Goal: Check status: Check status

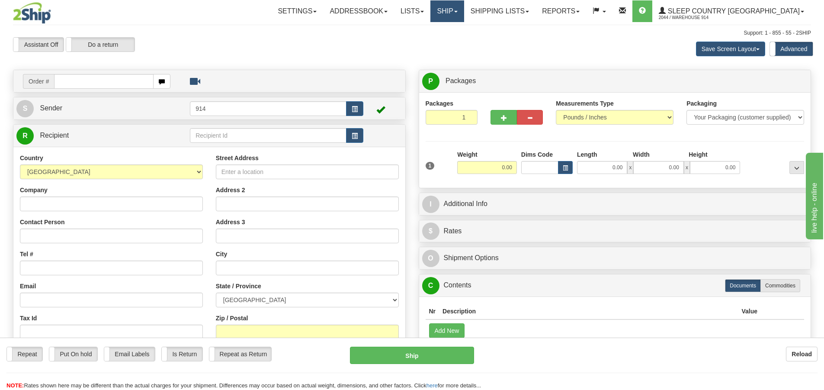
click at [464, 6] on link "Ship" at bounding box center [446, 11] width 33 height 22
click at [449, 40] on span "OnHold / Order Queue" at bounding box center [424, 41] width 61 height 7
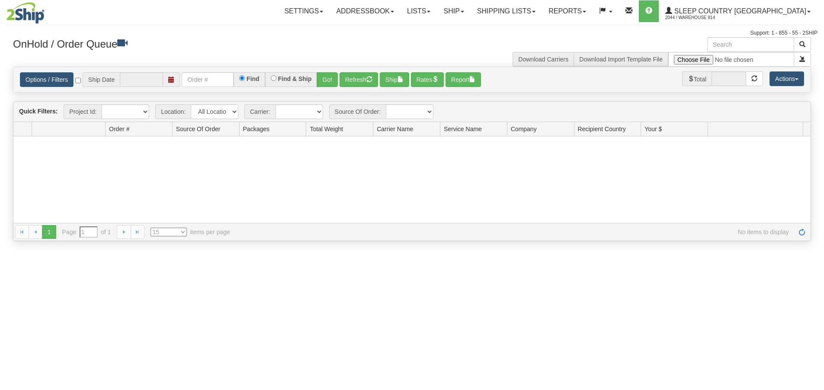
type input "[DATE]"
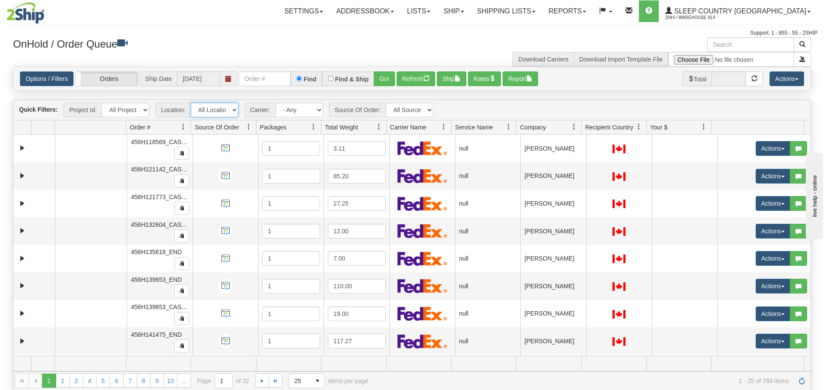
click at [233, 111] on select "All Locations 914 9009 CASPC END SLE BEDDN ZINUC" at bounding box center [215, 110] width 48 height 15
select select "7603"
click at [191, 103] on select "All Locations 914 9009 CASPC END SLE BEDDN ZINUC" at bounding box center [215, 110] width 48 height 15
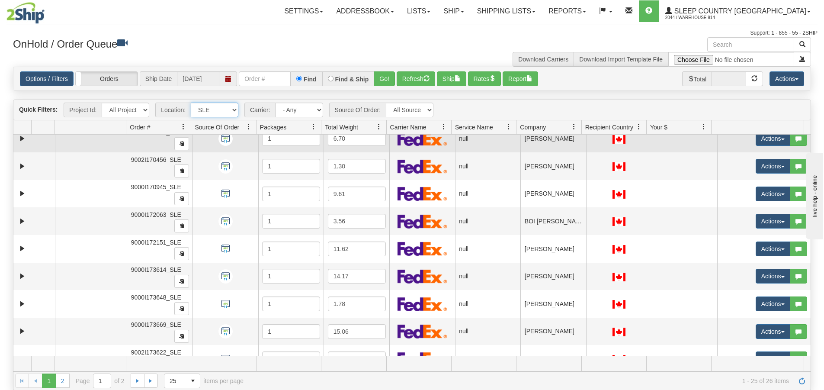
scroll to position [467, 0]
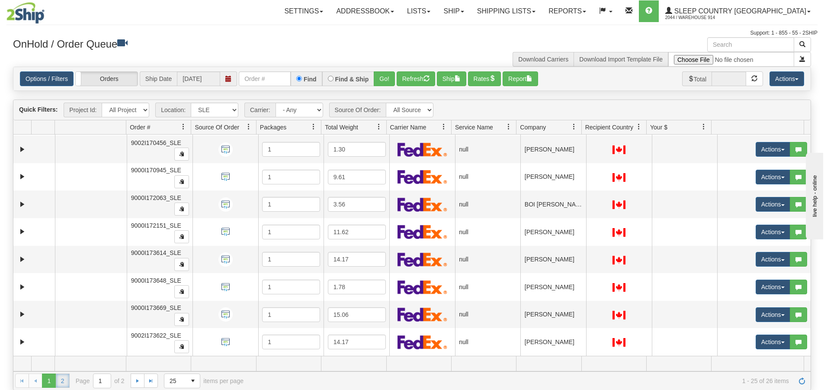
click at [65, 385] on link "2" at bounding box center [63, 380] width 14 height 14
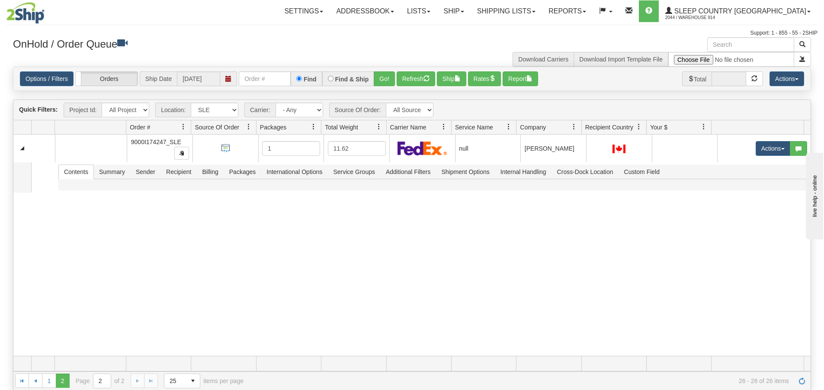
scroll to position [0, 0]
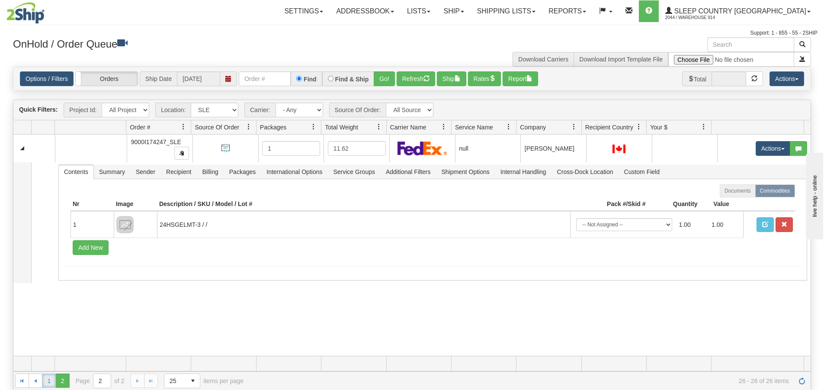
click at [51, 379] on link "1" at bounding box center [49, 380] width 14 height 14
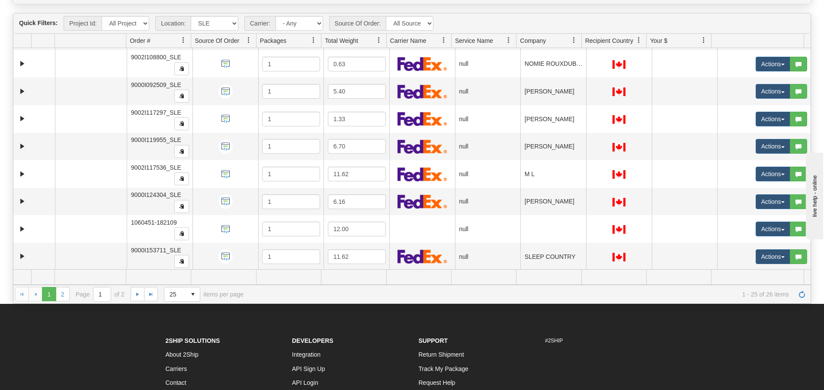
scroll to position [207, 0]
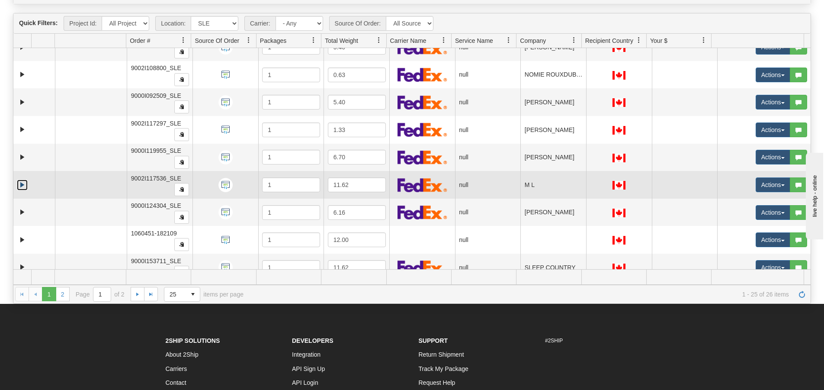
click at [19, 187] on link "Expand" at bounding box center [22, 185] width 11 height 11
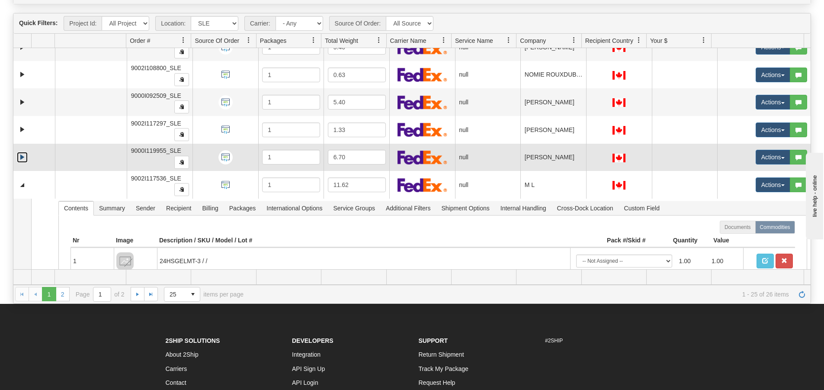
click at [22, 154] on link "Expand" at bounding box center [22, 157] width 11 height 11
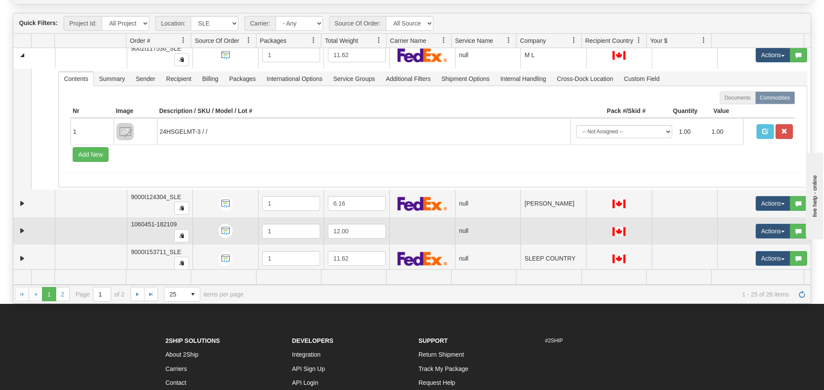
scroll to position [510, 0]
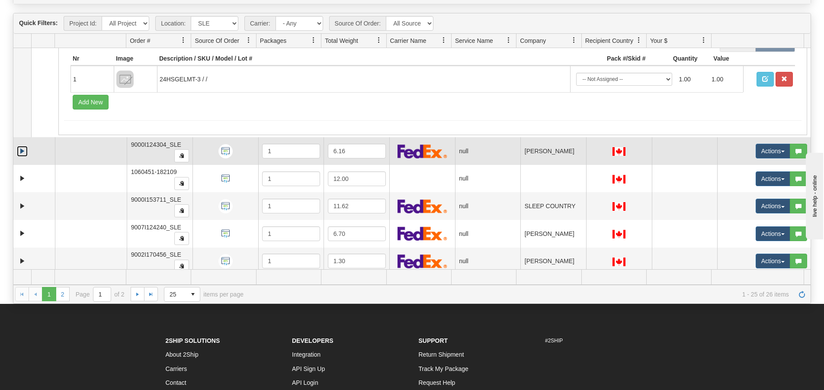
click at [25, 150] on link "Expand" at bounding box center [22, 151] width 11 height 11
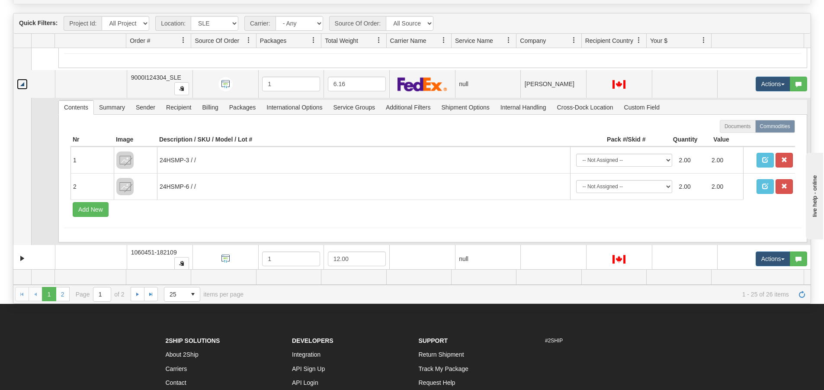
scroll to position [597, 0]
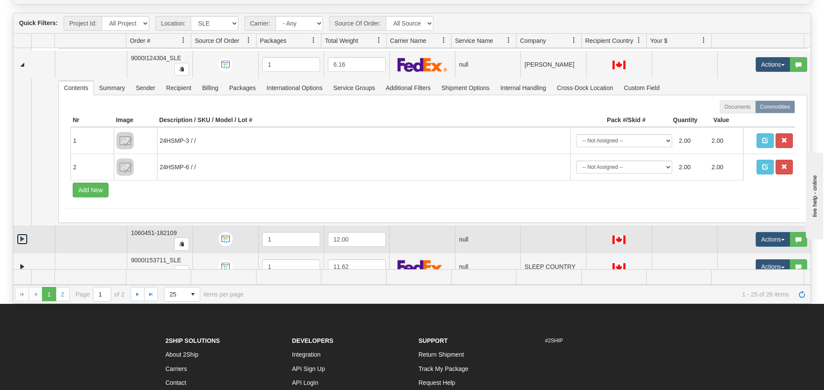
click at [21, 240] on link "Expand" at bounding box center [22, 239] width 11 height 11
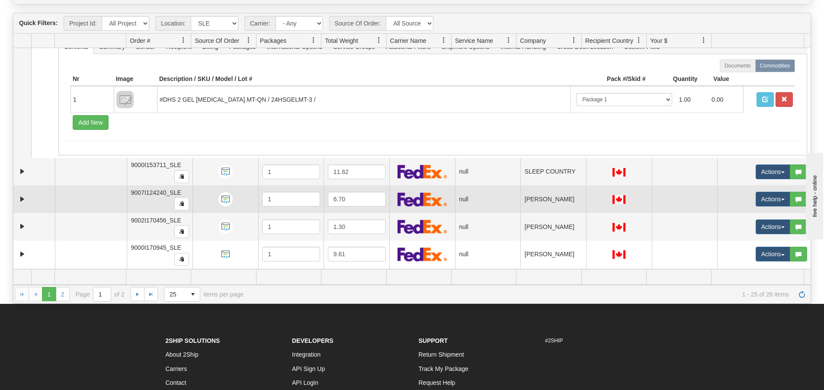
scroll to position [813, 0]
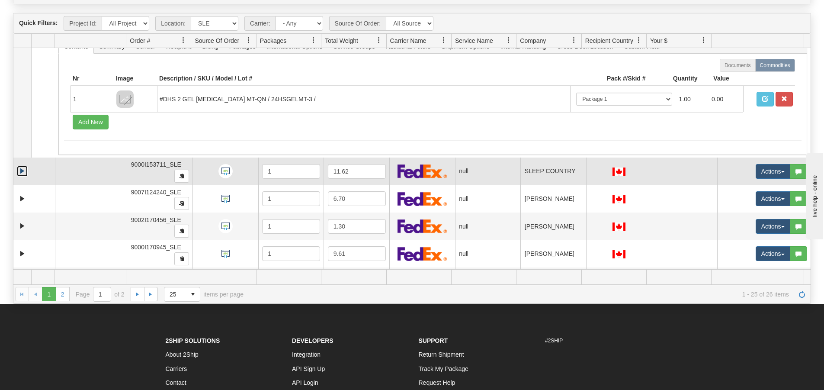
click at [22, 171] on link "Expand" at bounding box center [22, 171] width 11 height 11
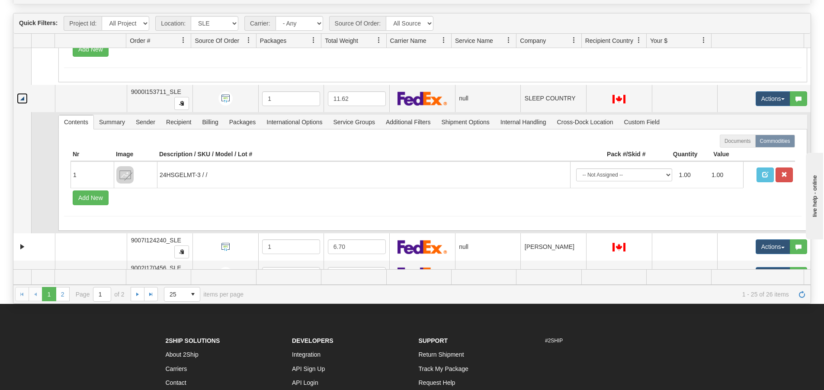
scroll to position [899, 0]
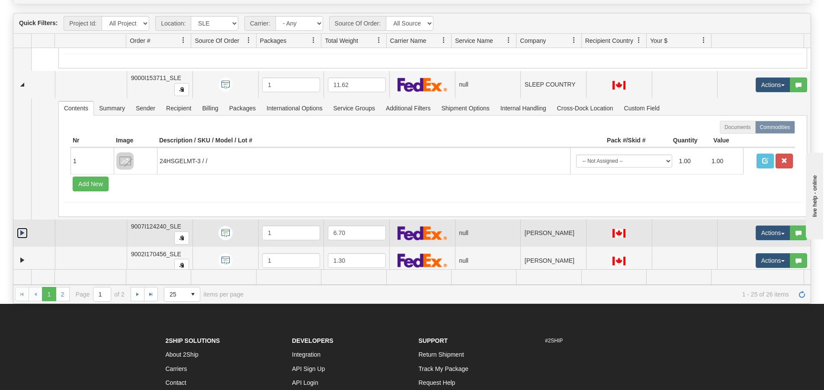
click at [22, 232] on link "Expand" at bounding box center [22, 233] width 11 height 11
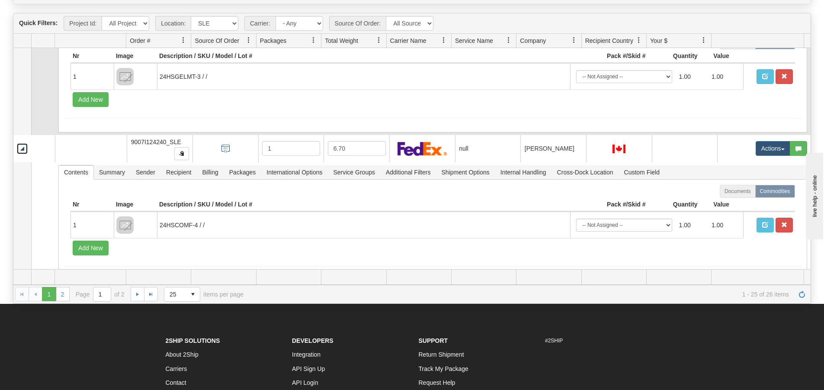
scroll to position [1029, 0]
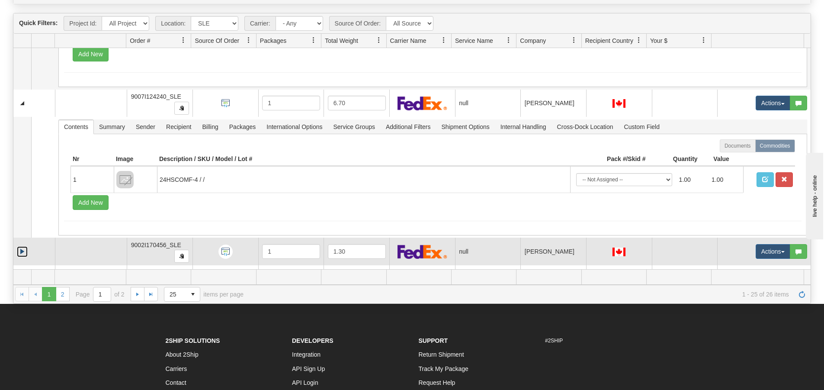
click at [19, 250] on link "Expand" at bounding box center [22, 251] width 11 height 11
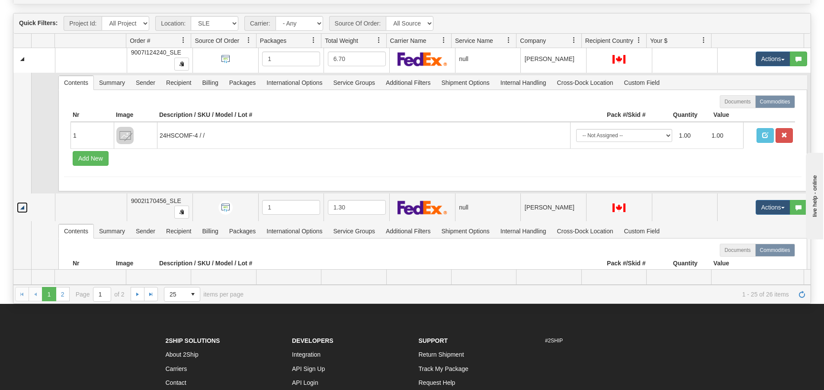
scroll to position [1073, 0]
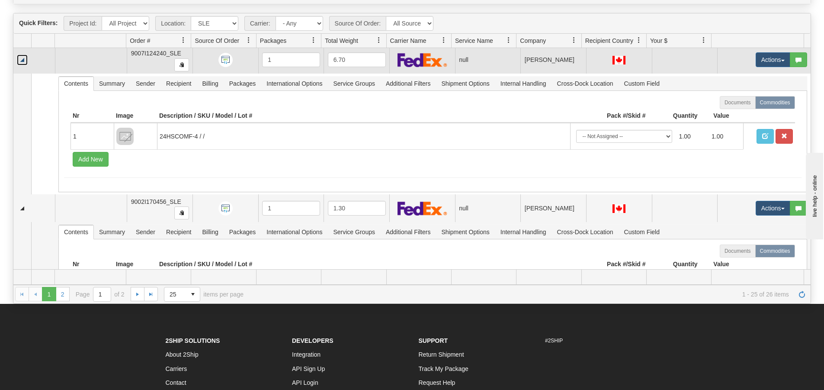
click at [23, 59] on link "Collapse" at bounding box center [22, 60] width 11 height 11
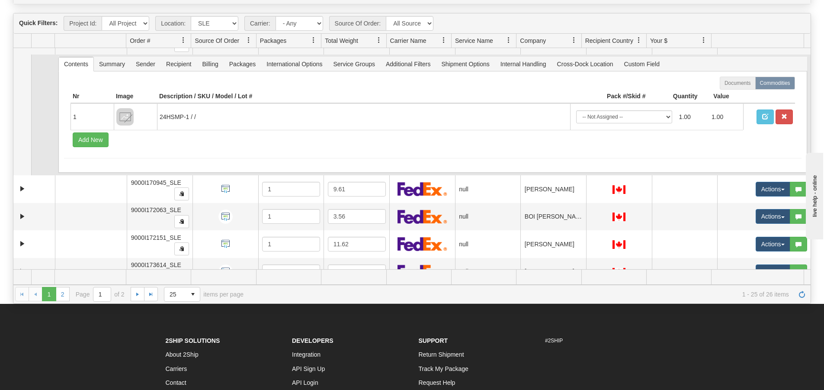
scroll to position [1202, 0]
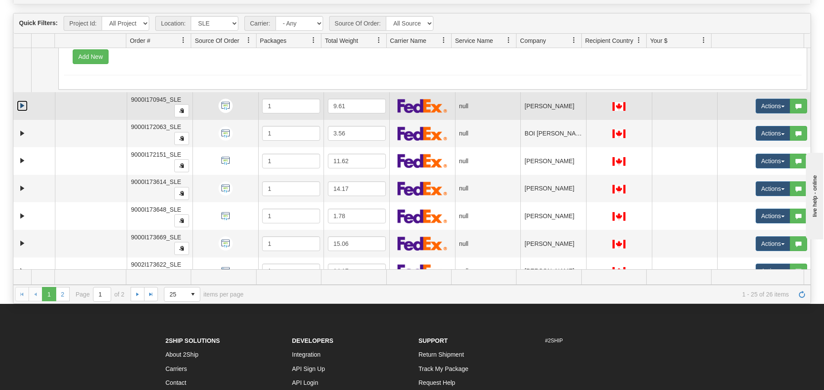
click at [24, 103] on link "Expand" at bounding box center [22, 105] width 11 height 11
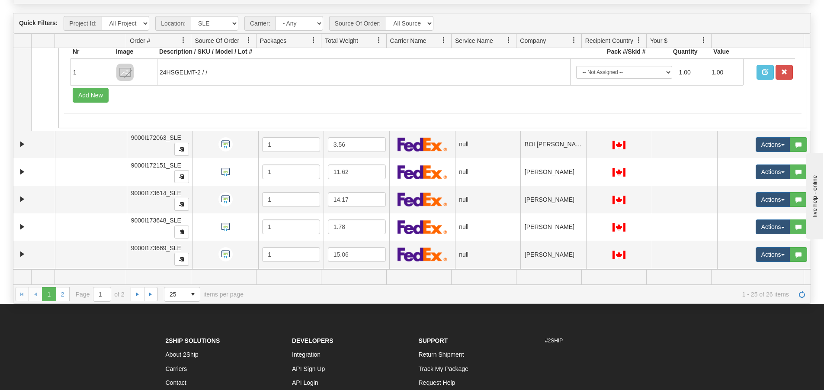
scroll to position [1332, 0]
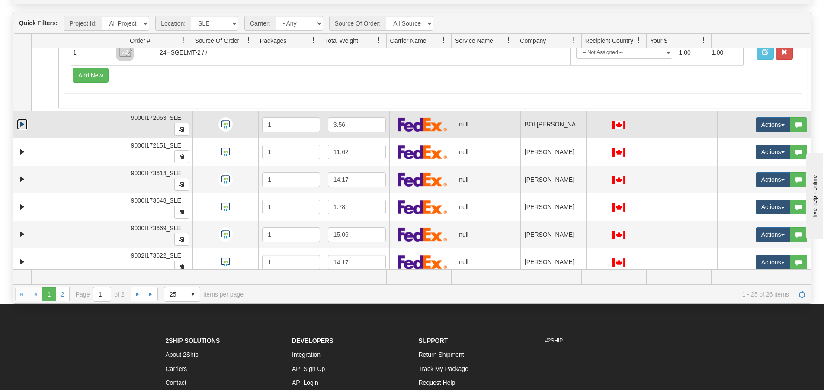
click at [22, 127] on link "Expand" at bounding box center [22, 124] width 11 height 11
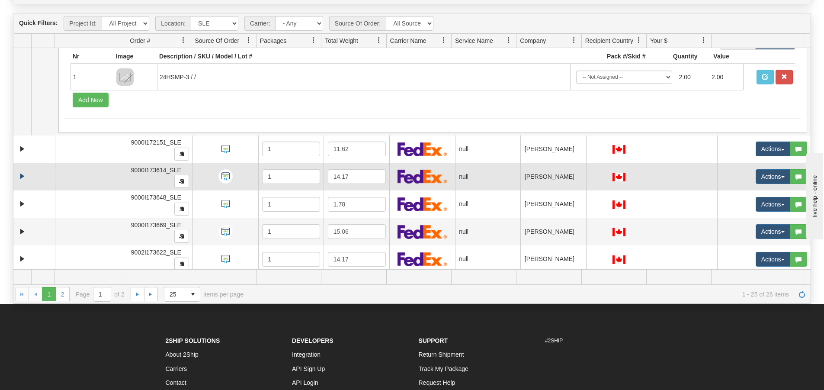
scroll to position [1459, 0]
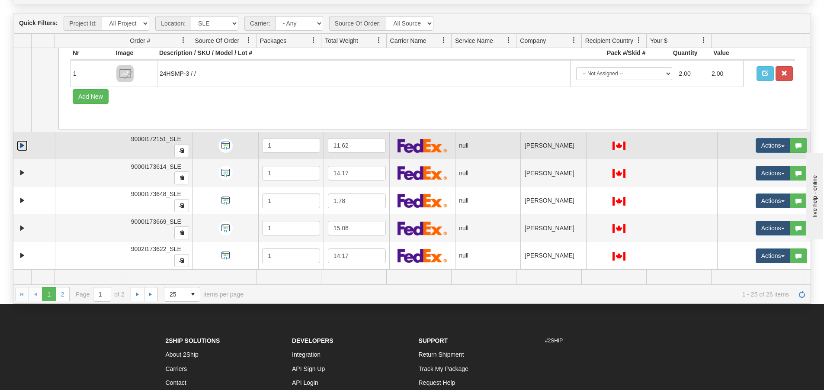
click at [22, 149] on link "Expand" at bounding box center [22, 145] width 11 height 11
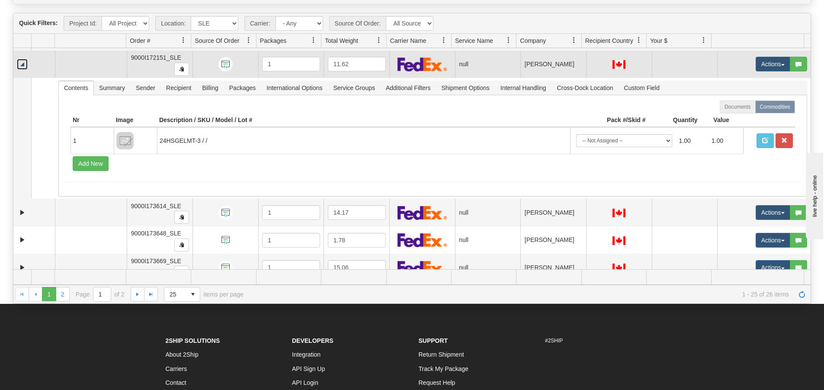
scroll to position [1546, 0]
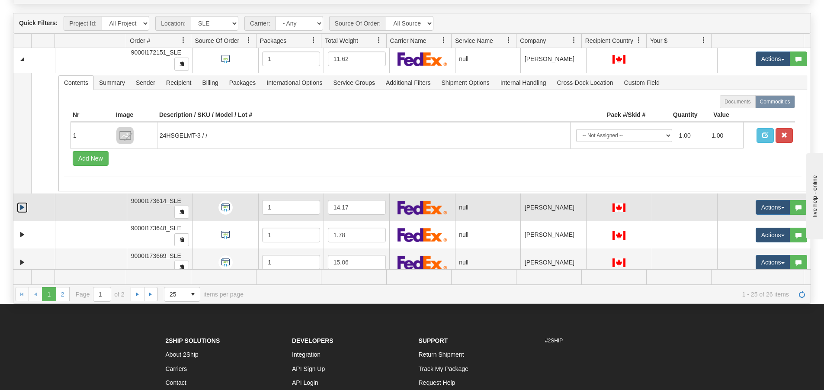
click at [22, 207] on link "Expand" at bounding box center [22, 207] width 11 height 11
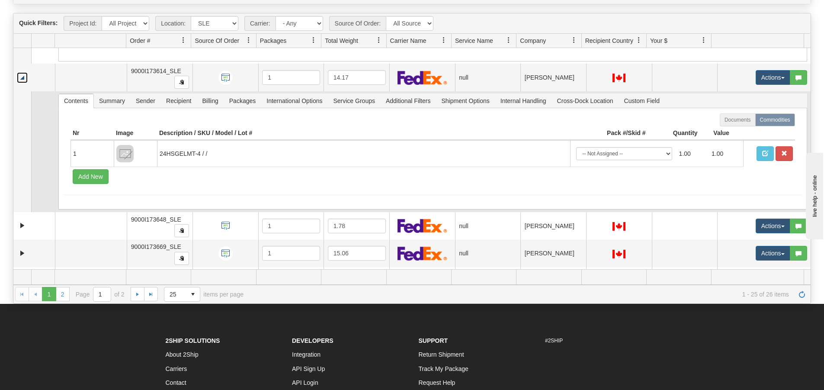
scroll to position [1701, 0]
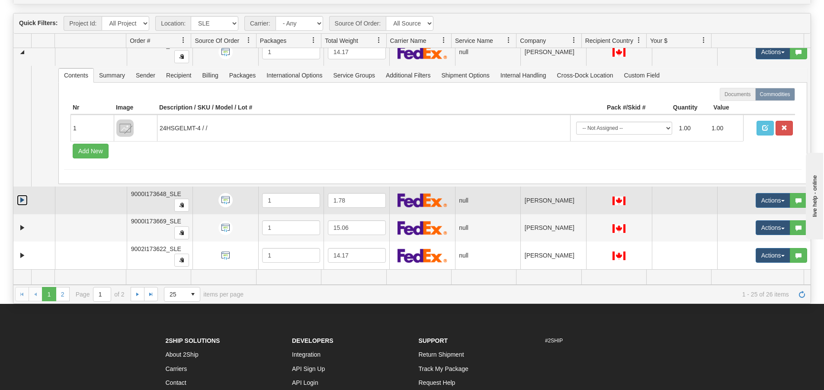
click at [21, 200] on link "Expand" at bounding box center [22, 200] width 11 height 11
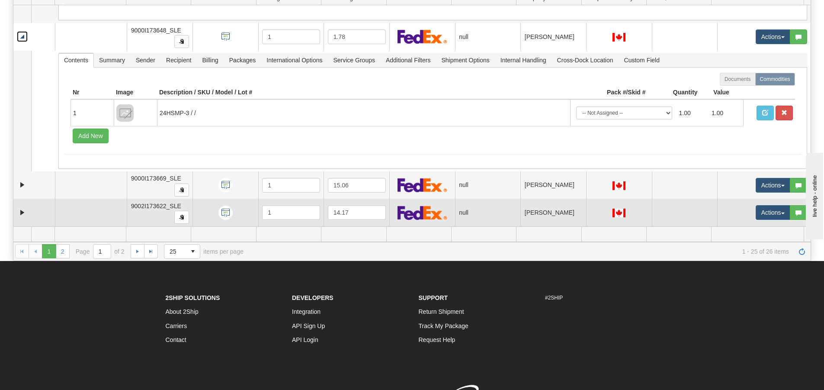
scroll to position [130, 0]
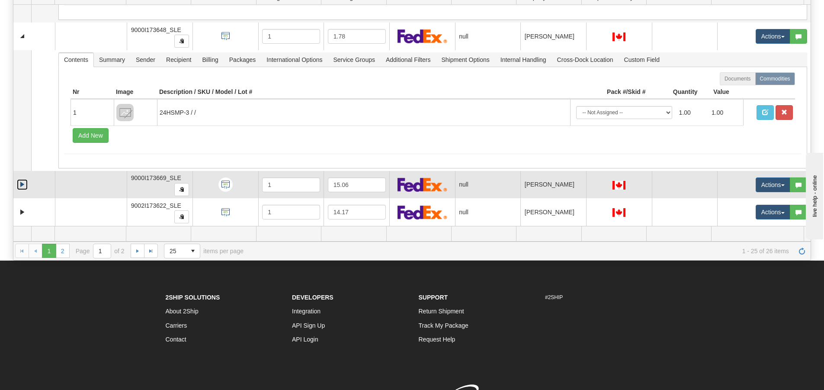
click at [18, 183] on link "Expand" at bounding box center [22, 184] width 11 height 11
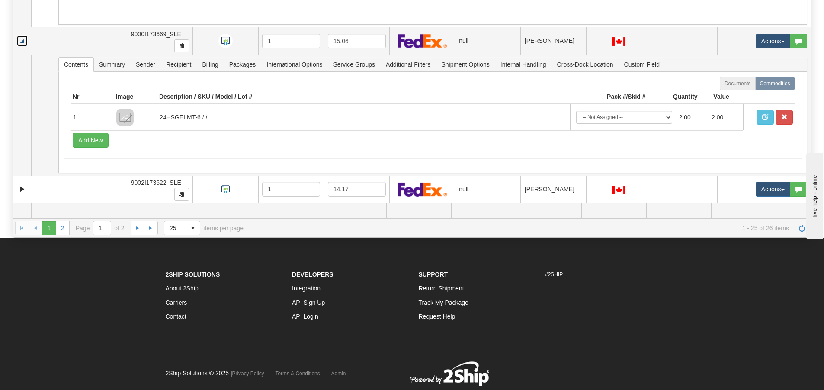
scroll to position [173, 0]
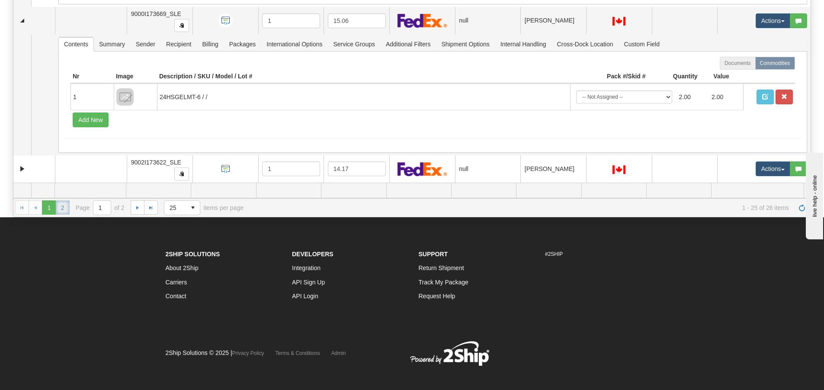
click at [61, 207] on link "2" at bounding box center [63, 207] width 14 height 14
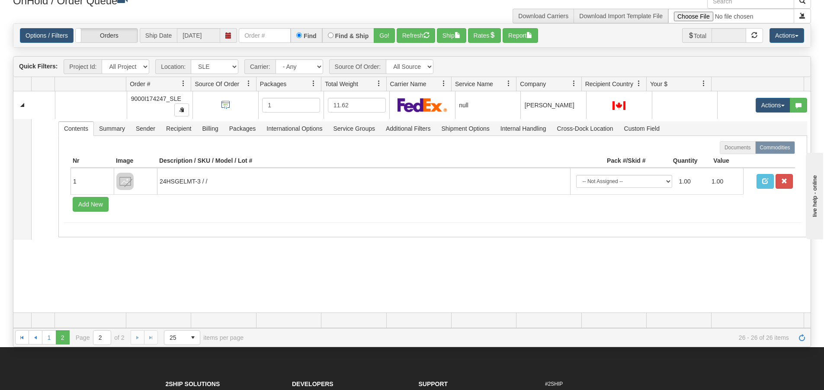
scroll to position [0, 0]
